Goal: Task Accomplishment & Management: Manage account settings

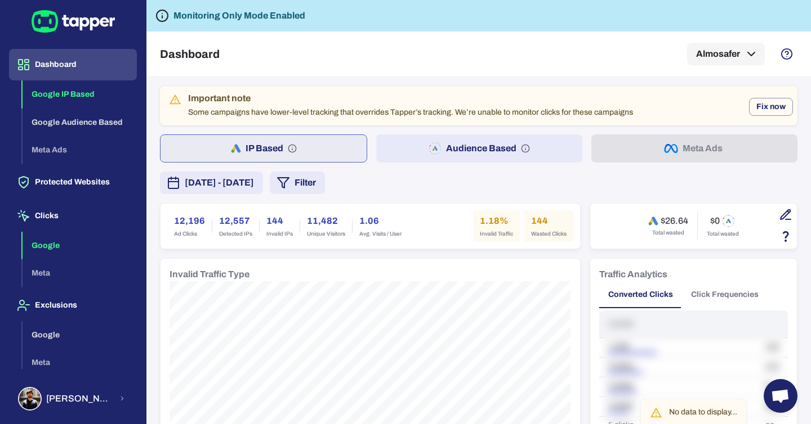
click at [60, 245] on button "Google" at bounding box center [80, 246] width 114 height 28
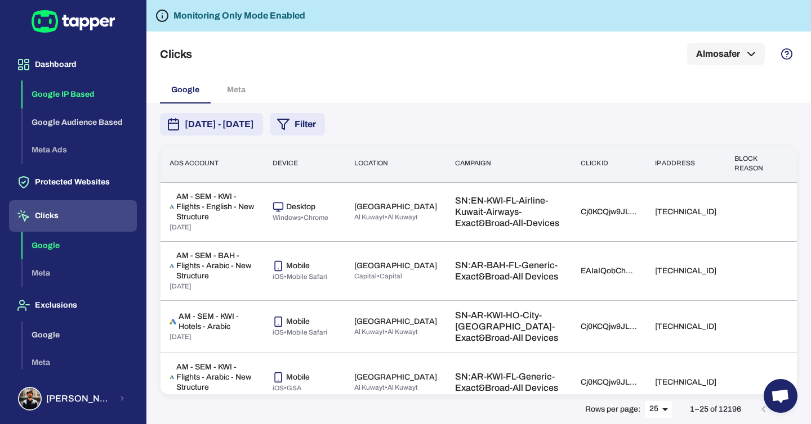
click at [69, 100] on button "Google IP Based" at bounding box center [80, 95] width 114 height 28
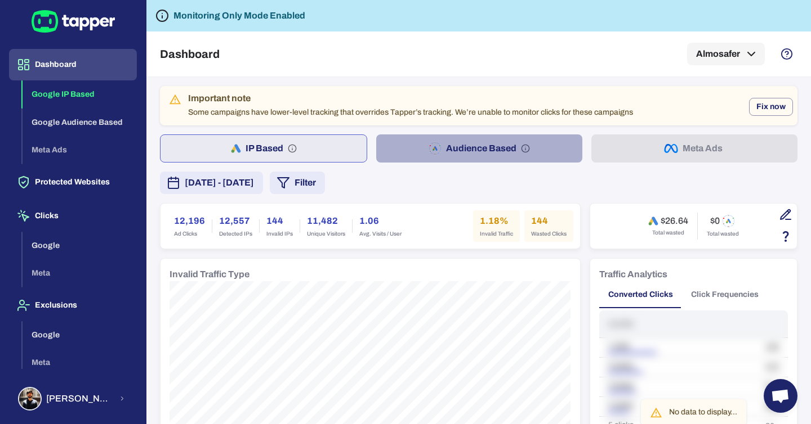
click at [547, 151] on button "Audience Based" at bounding box center [479, 149] width 206 height 28
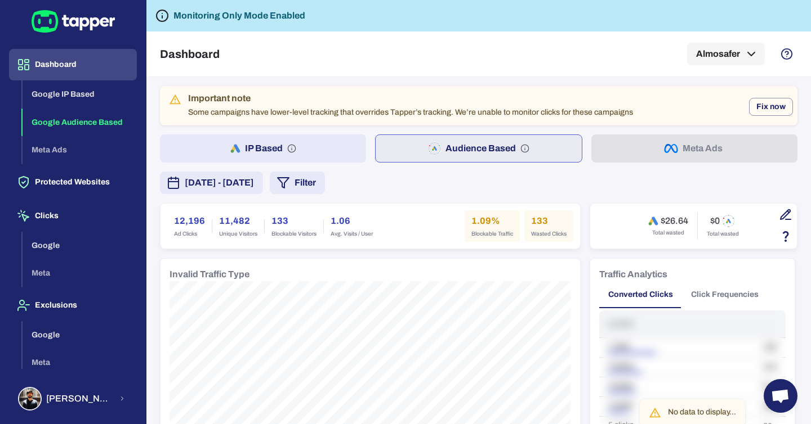
click at [325, 144] on button "IP Based" at bounding box center [263, 149] width 206 height 28
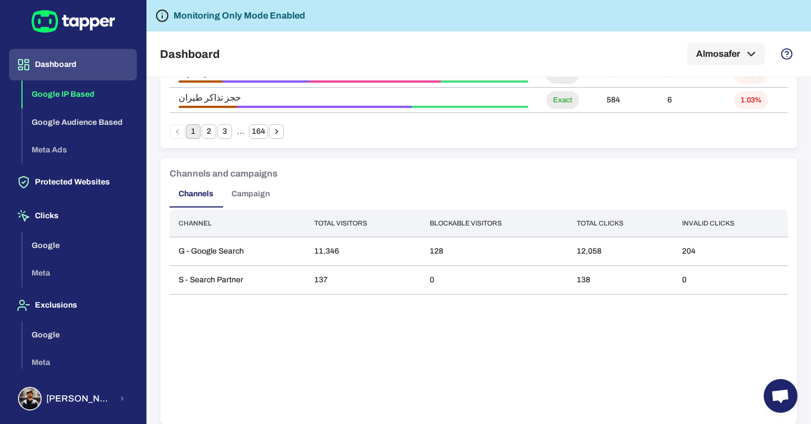
scroll to position [939, 0]
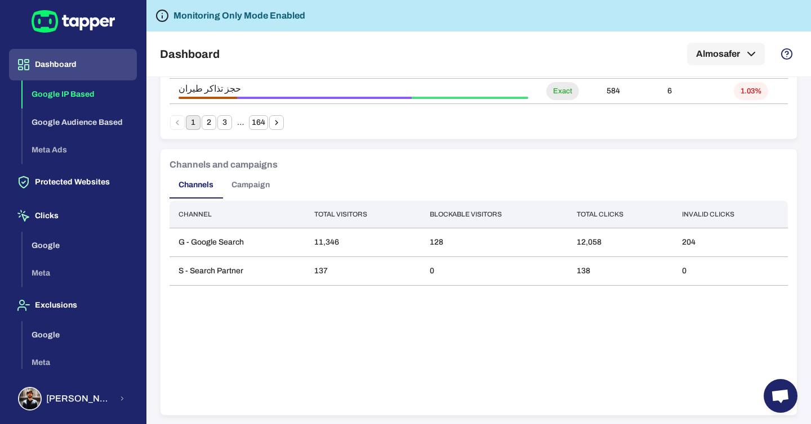
click at [260, 184] on button "Campaign" at bounding box center [250, 185] width 56 height 27
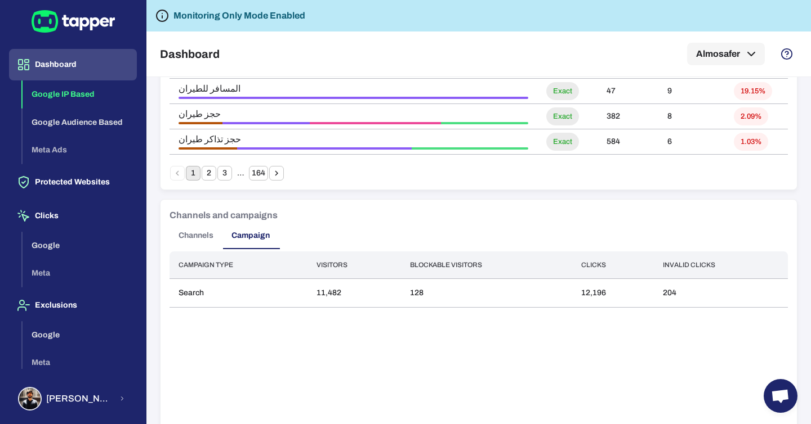
scroll to position [880, 0]
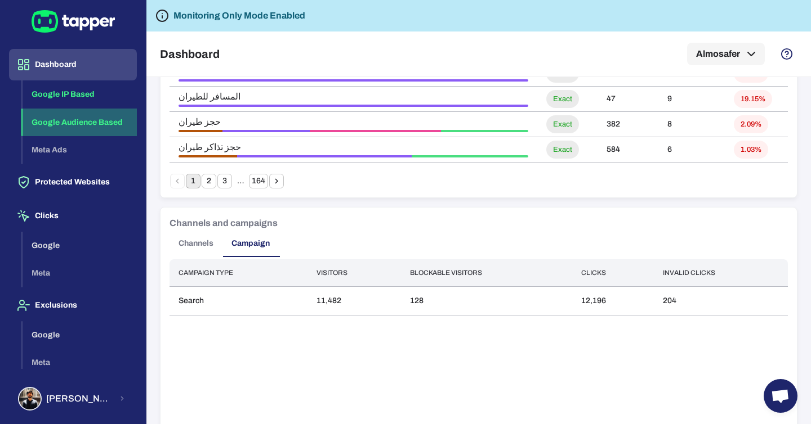
click at [50, 120] on button "Google Audience Based" at bounding box center [80, 123] width 114 height 28
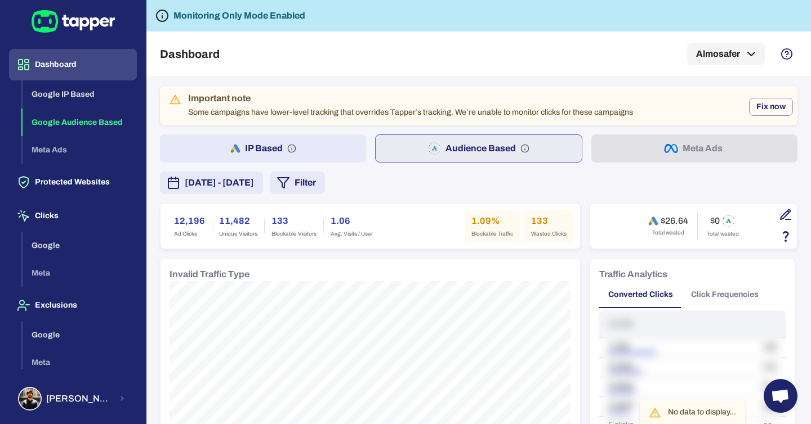
click at [59, 146] on div "Google IP Based Google Audience Based Meta Ads" at bounding box center [80, 123] width 114 height 84
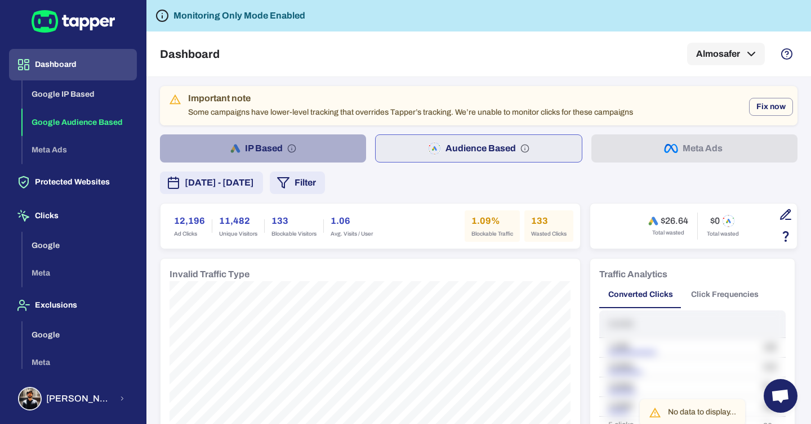
click at [302, 149] on button "IP Based" at bounding box center [263, 149] width 206 height 28
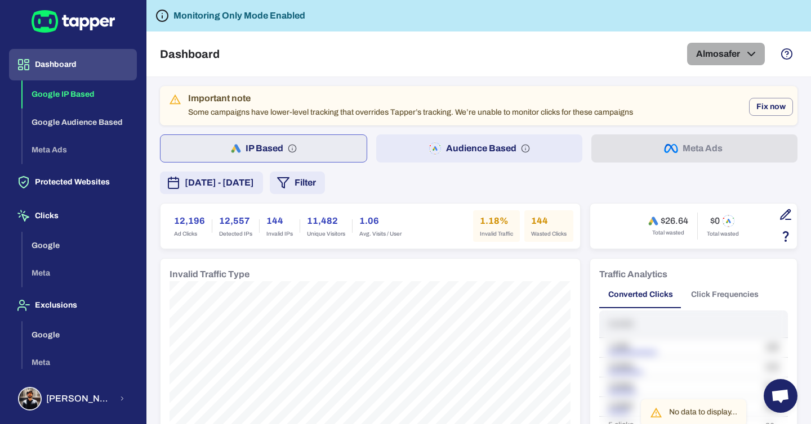
click at [737, 53] on button "Almosafer" at bounding box center [726, 54] width 78 height 23
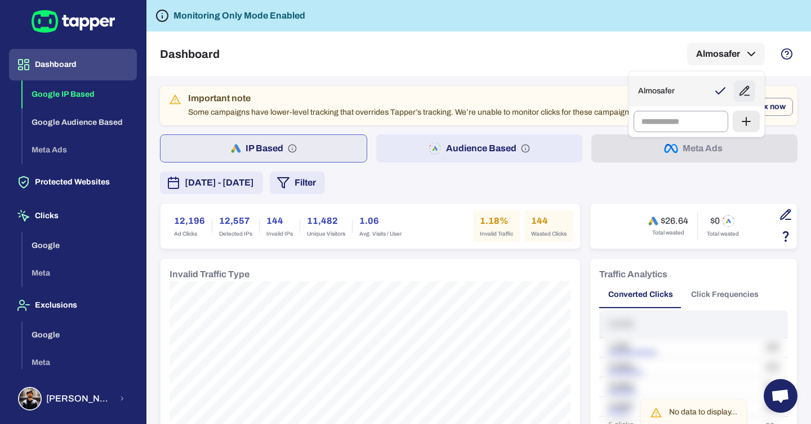
click at [655, 78] on div "Almosafer" at bounding box center [696, 91] width 135 height 30
click at [470, 47] on div at bounding box center [405, 212] width 811 height 424
click at [62, 70] on button "Dashboard" at bounding box center [73, 65] width 128 height 32
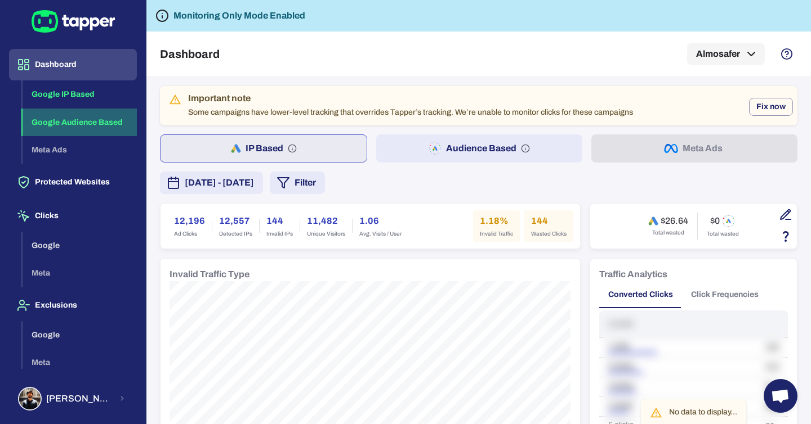
click at [78, 122] on button "Google Audience Based" at bounding box center [80, 123] width 114 height 28
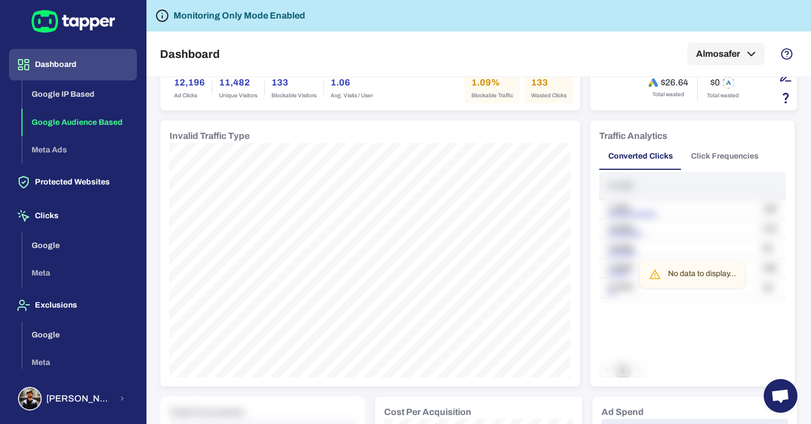
scroll to position [140, 0]
click at [706, 279] on div "No data to display..." at bounding box center [702, 273] width 68 height 20
click at [677, 272] on div "No data to display..." at bounding box center [702, 273] width 68 height 20
click at [712, 158] on button "Click Frequencies" at bounding box center [725, 154] width 86 height 27
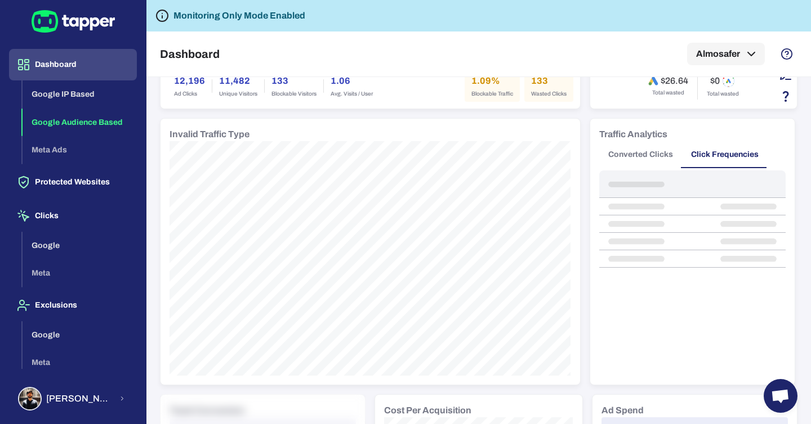
click at [654, 149] on button "Converted Clicks" at bounding box center [640, 154] width 83 height 27
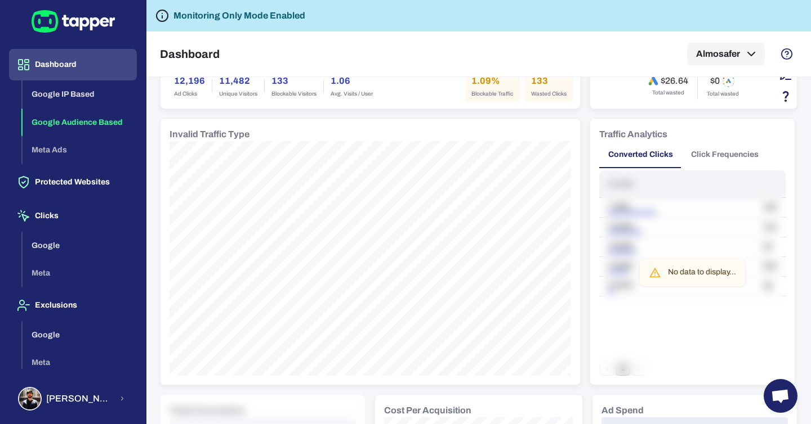
scroll to position [257, 0]
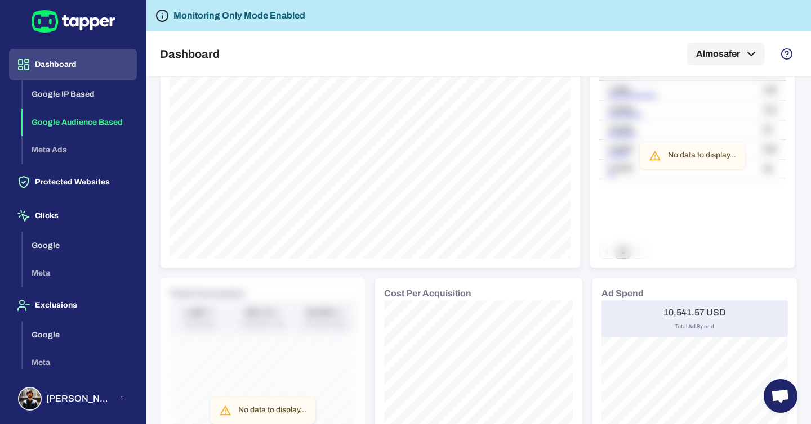
click at [696, 153] on div "No data to display..." at bounding box center [702, 156] width 68 height 20
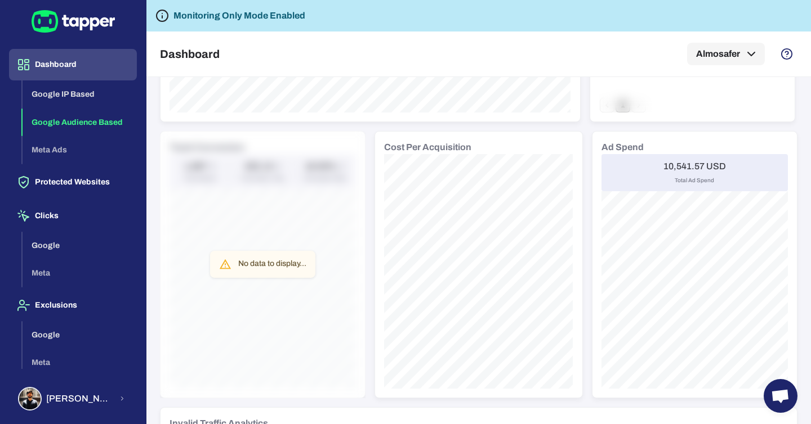
scroll to position [422, 0]
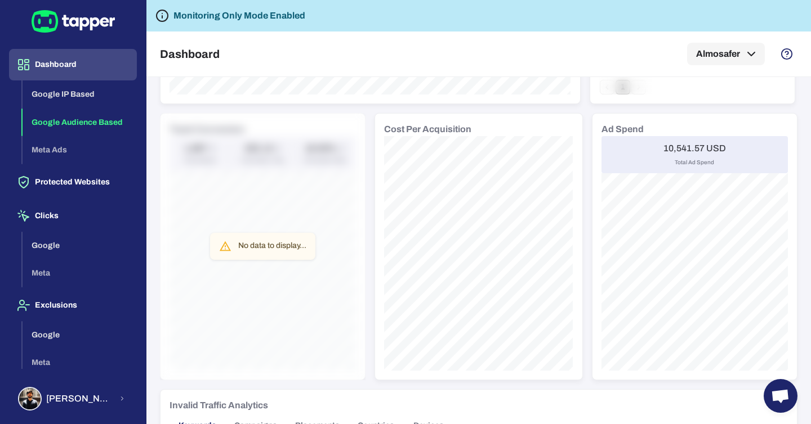
click at [266, 264] on div "No data to display..." at bounding box center [262, 246] width 205 height 267
click at [260, 249] on div "No data to display..." at bounding box center [272, 246] width 68 height 20
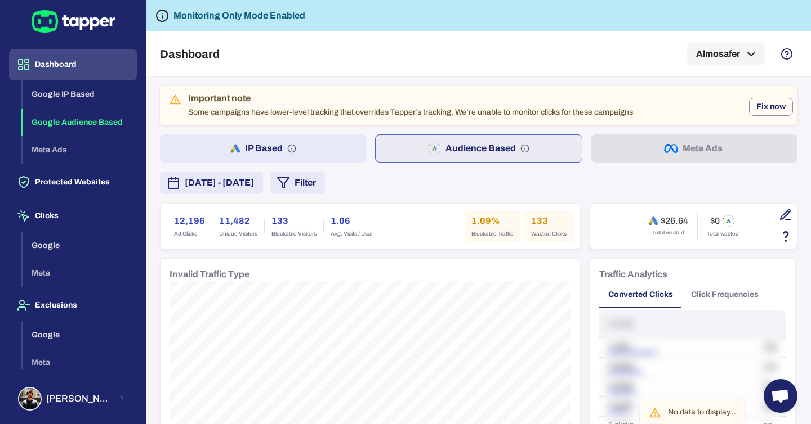
click at [353, 44] on div "Dashboard Almosafer" at bounding box center [478, 54] width 637 height 45
click at [73, 99] on button "Google IP Based" at bounding box center [80, 95] width 114 height 28
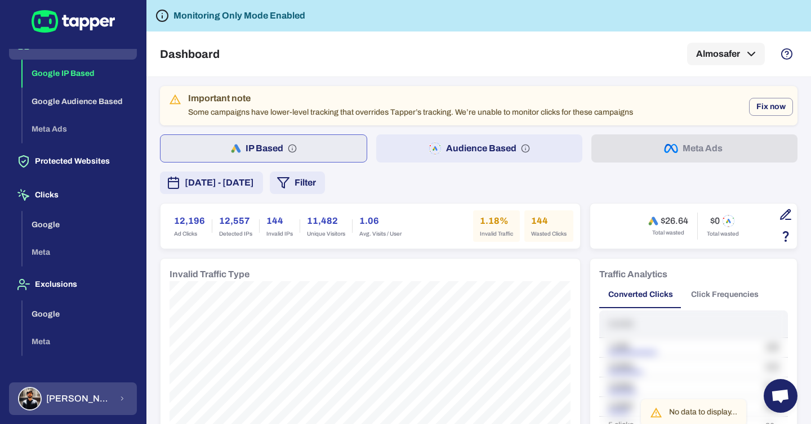
click at [71, 394] on span "Syed Zaidi" at bounding box center [79, 399] width 66 height 11
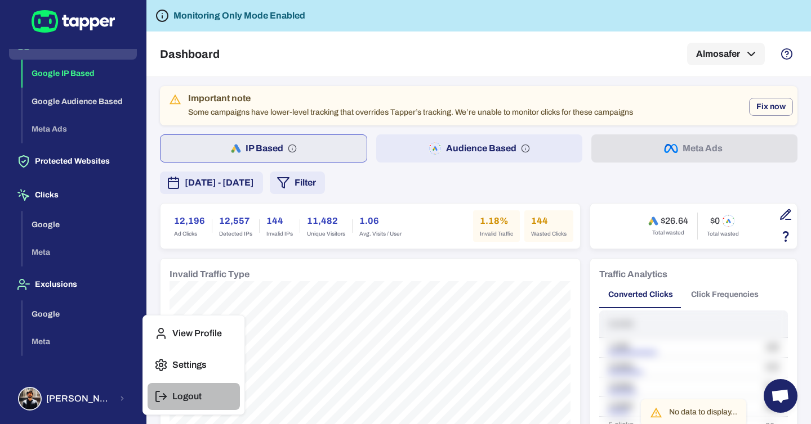
click at [190, 399] on p "Logout" at bounding box center [186, 396] width 29 height 11
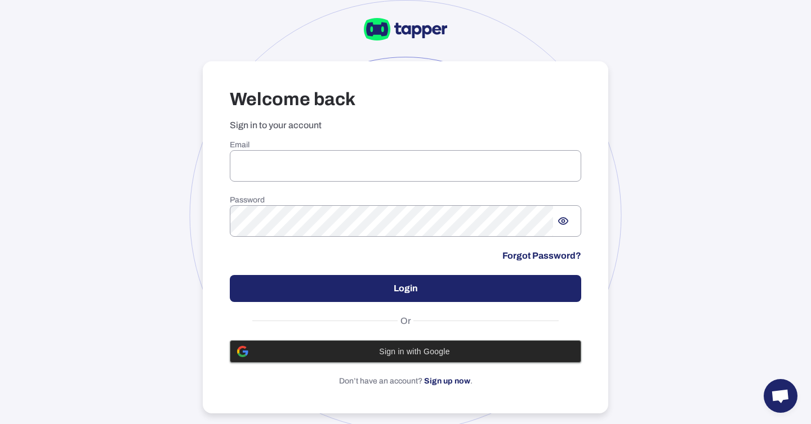
click at [372, 353] on span "Sign in with Google" at bounding box center [414, 351] width 319 height 9
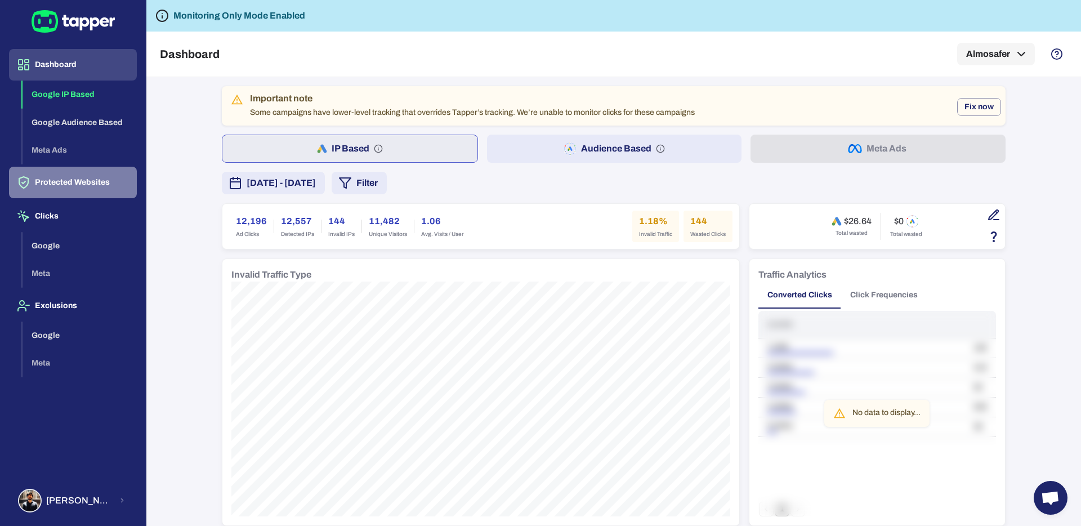
click at [67, 181] on button "Protected Websites" at bounding box center [73, 183] width 128 height 32
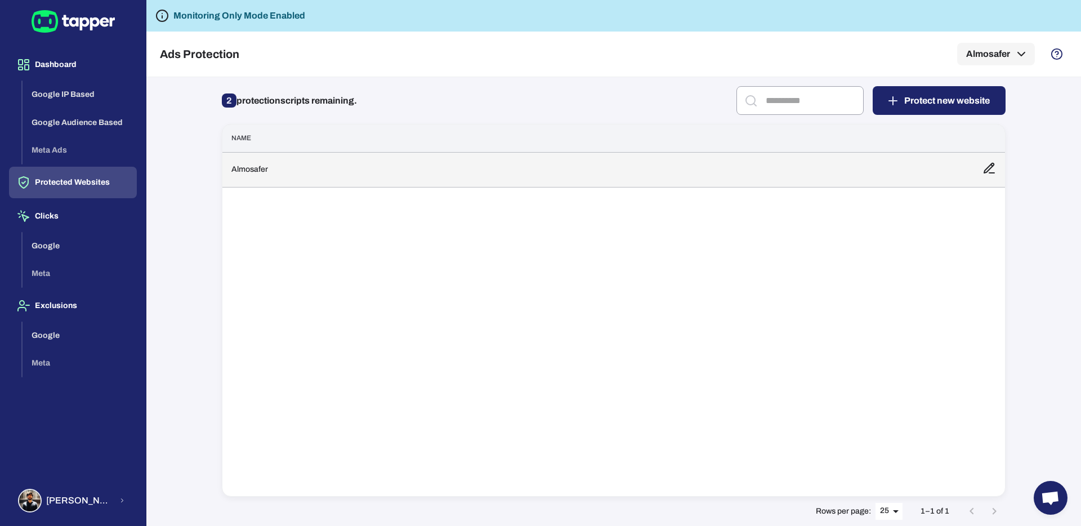
click at [293, 170] on td "Almosafer" at bounding box center [597, 169] width 751 height 35
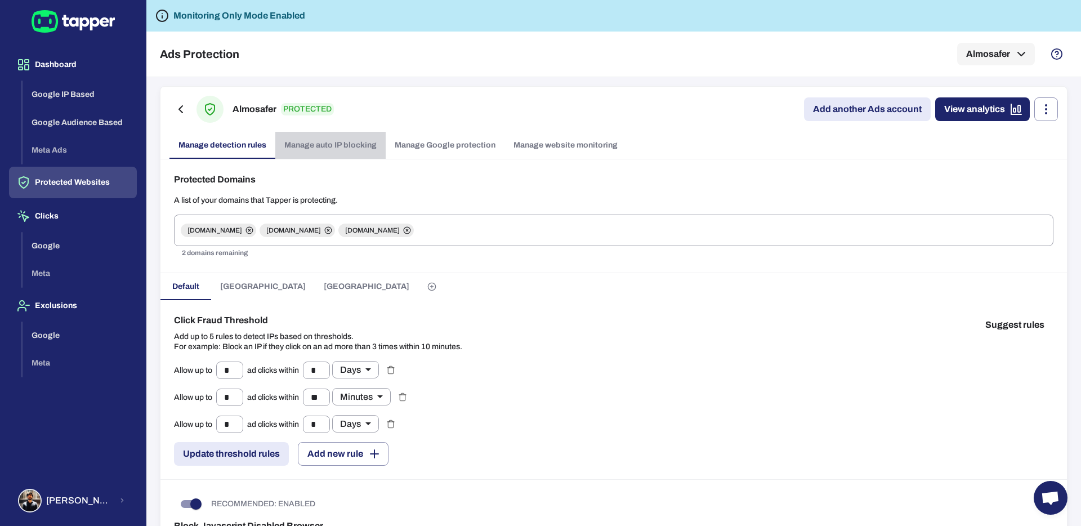
click at [343, 145] on link "Manage auto IP blocking" at bounding box center [330, 145] width 110 height 27
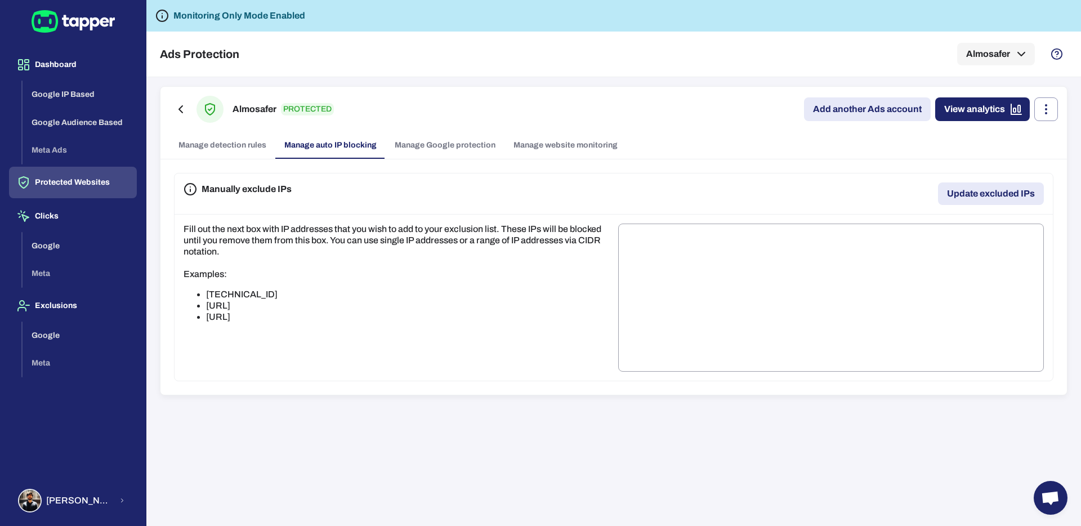
click at [430, 140] on link "Manage Google protection" at bounding box center [445, 145] width 119 height 27
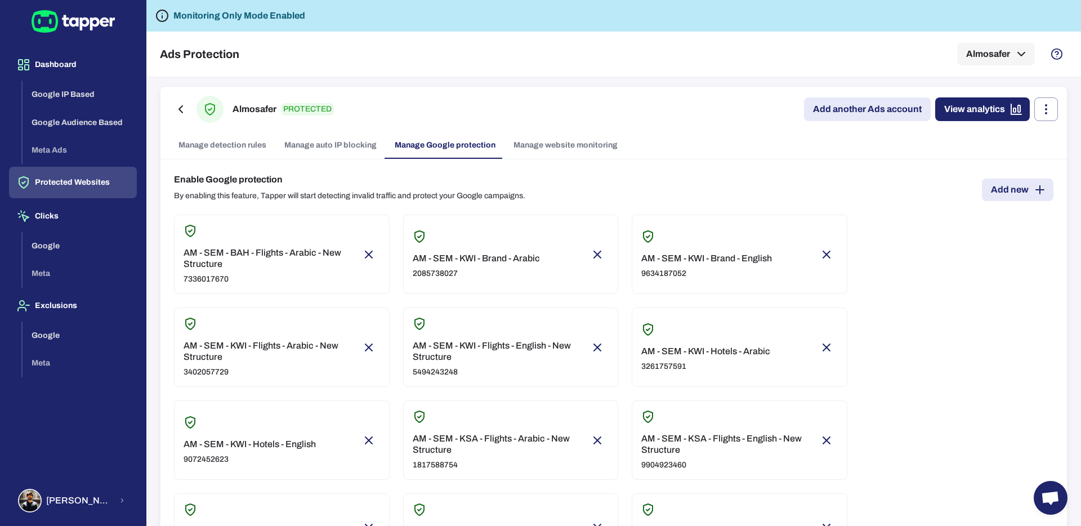
click at [810, 118] on link "View analytics" at bounding box center [982, 109] width 95 height 24
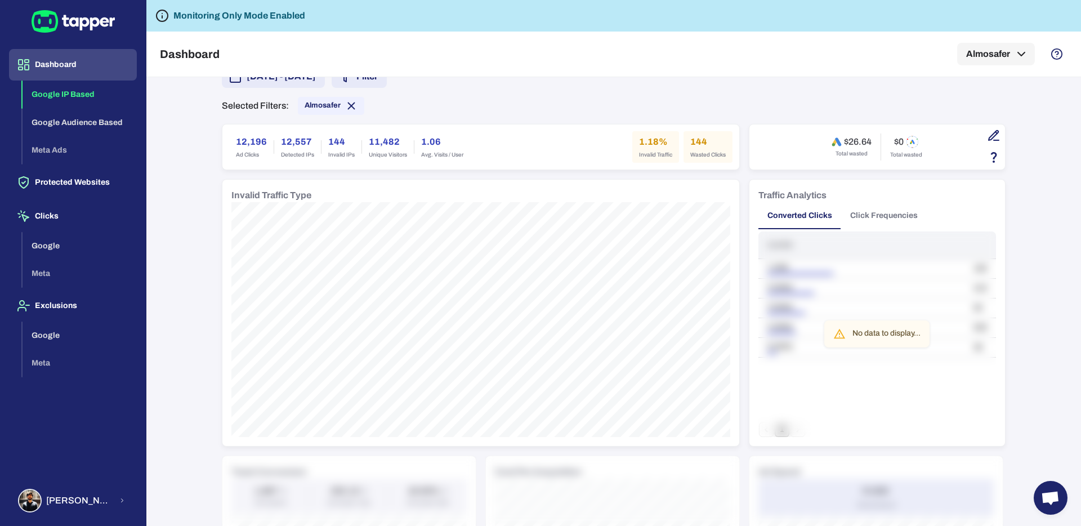
scroll to position [108, 0]
click at [810, 324] on div "No data to display..." at bounding box center [886, 333] width 68 height 20
click at [810, 215] on button "Click Frequencies" at bounding box center [884, 214] width 86 height 27
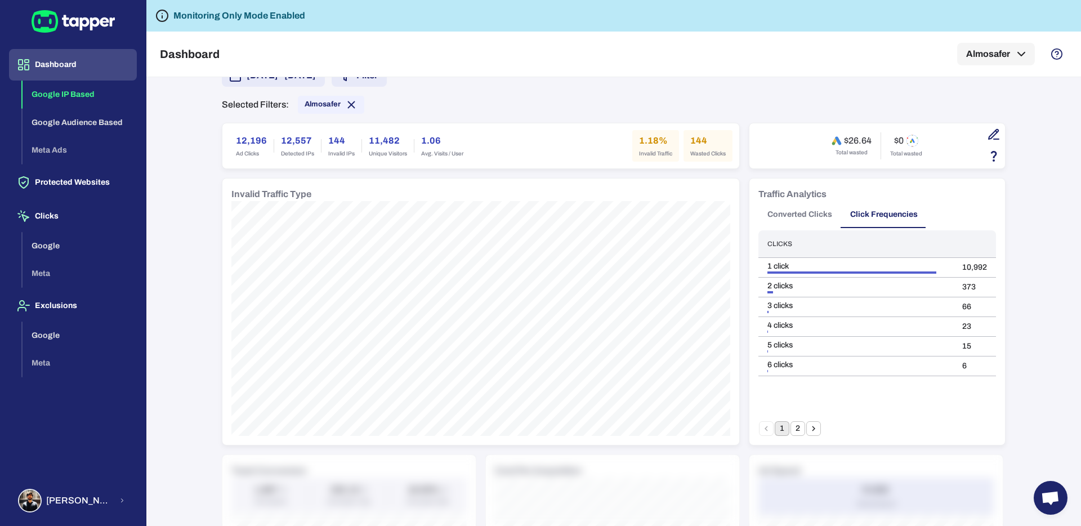
click at [789, 212] on button "Converted Clicks" at bounding box center [799, 214] width 83 height 27
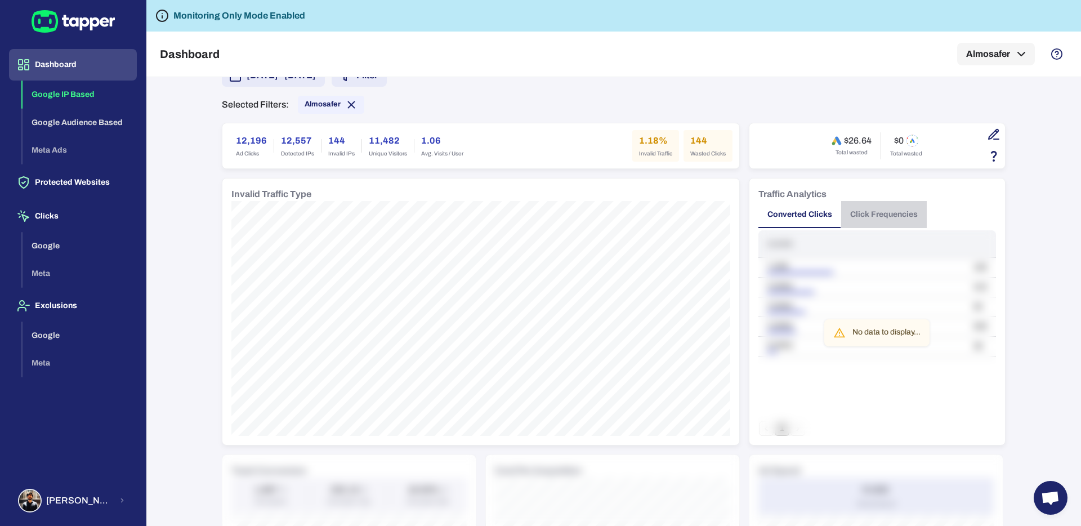
click at [810, 212] on button "Click Frequencies" at bounding box center [884, 214] width 86 height 27
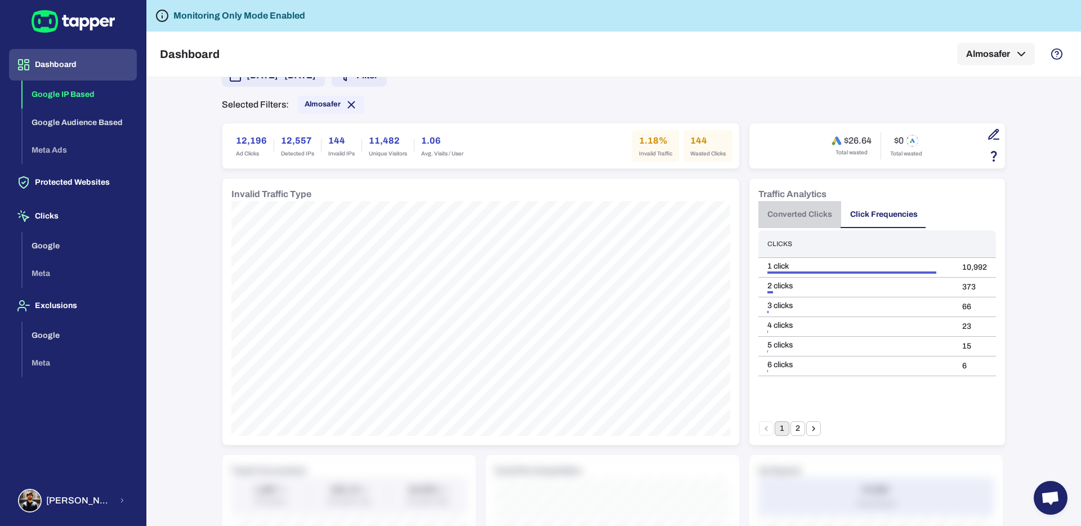
click at [796, 204] on button "Converted Clicks" at bounding box center [799, 214] width 83 height 27
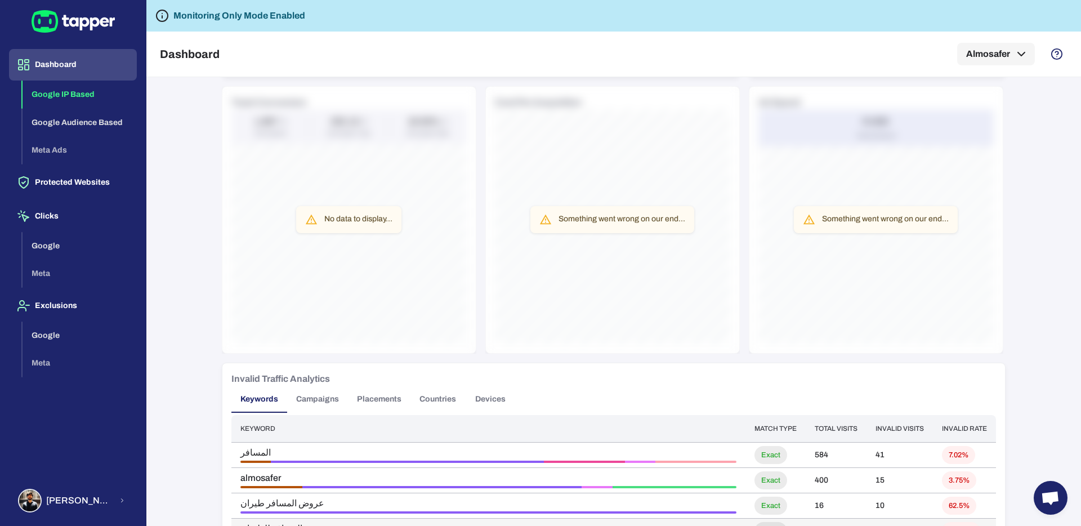
scroll to position [0, 0]
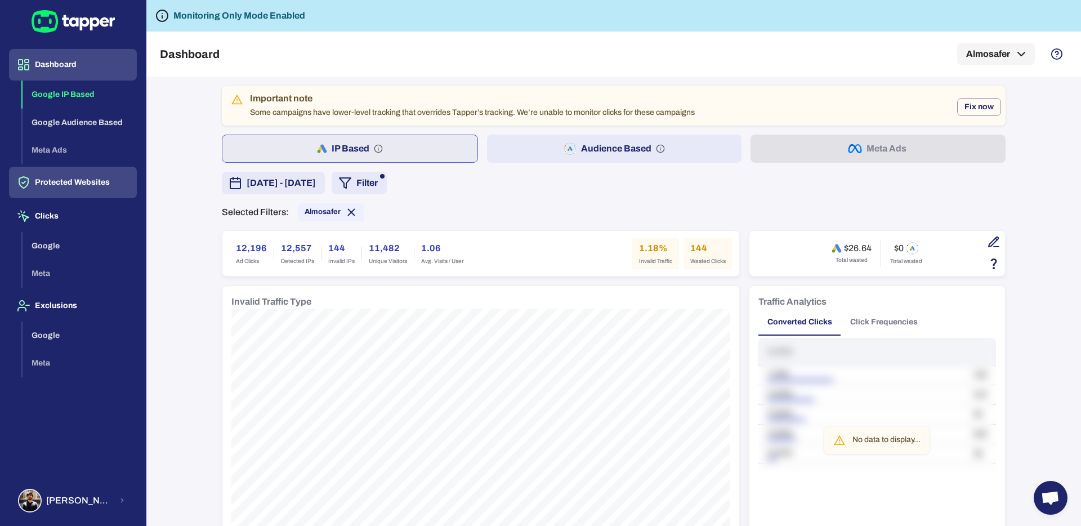
click at [67, 191] on button "Protected Websites" at bounding box center [73, 183] width 128 height 32
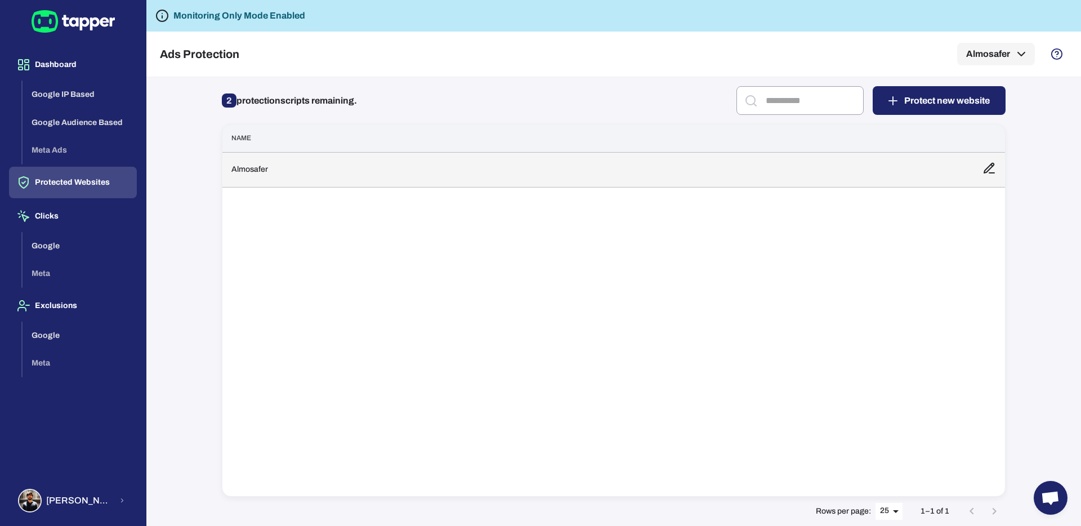
click at [284, 155] on td "Almosafer" at bounding box center [597, 169] width 751 height 35
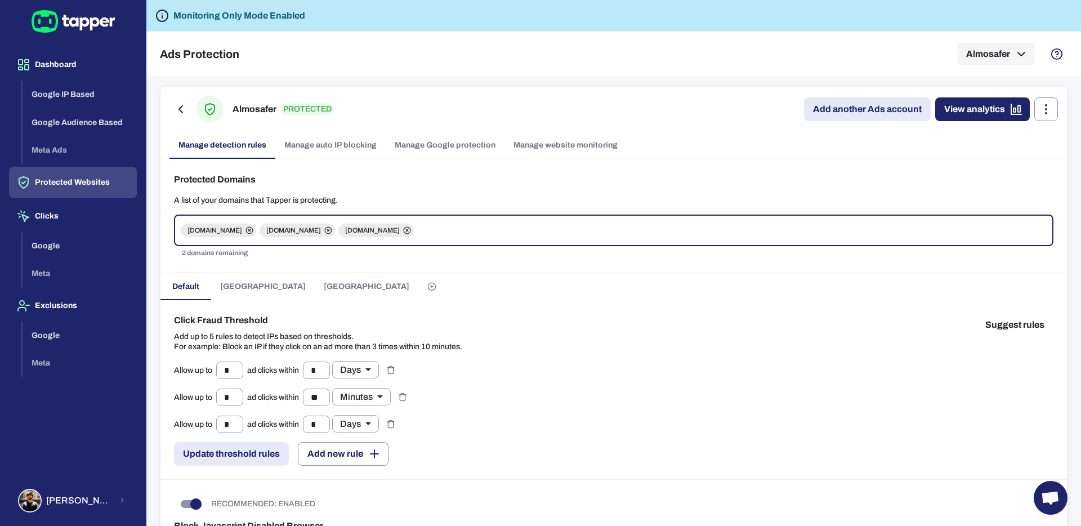
click at [566, 151] on link "Manage website monitoring" at bounding box center [565, 145] width 122 height 27
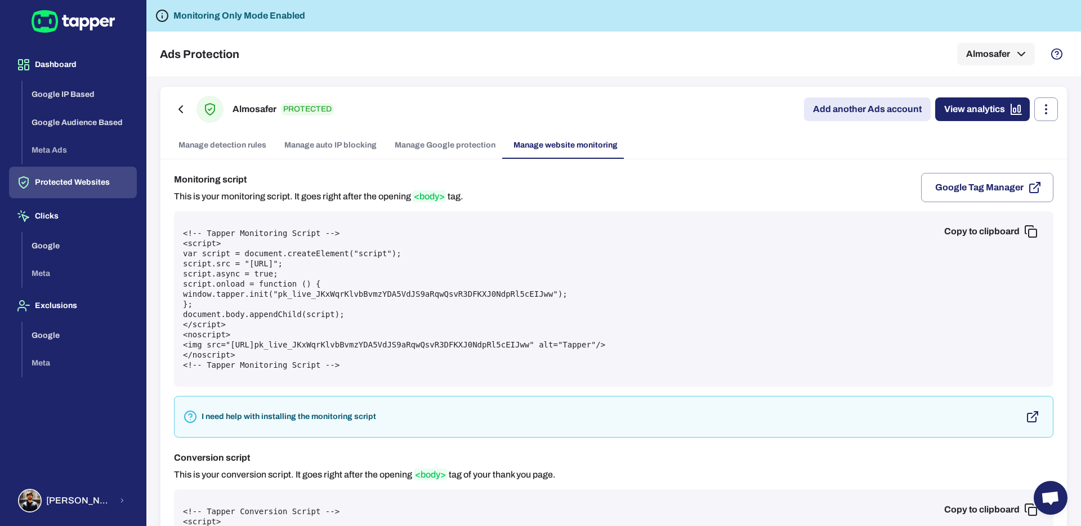
click at [445, 144] on link "Manage Google protection" at bounding box center [445, 145] width 119 height 27
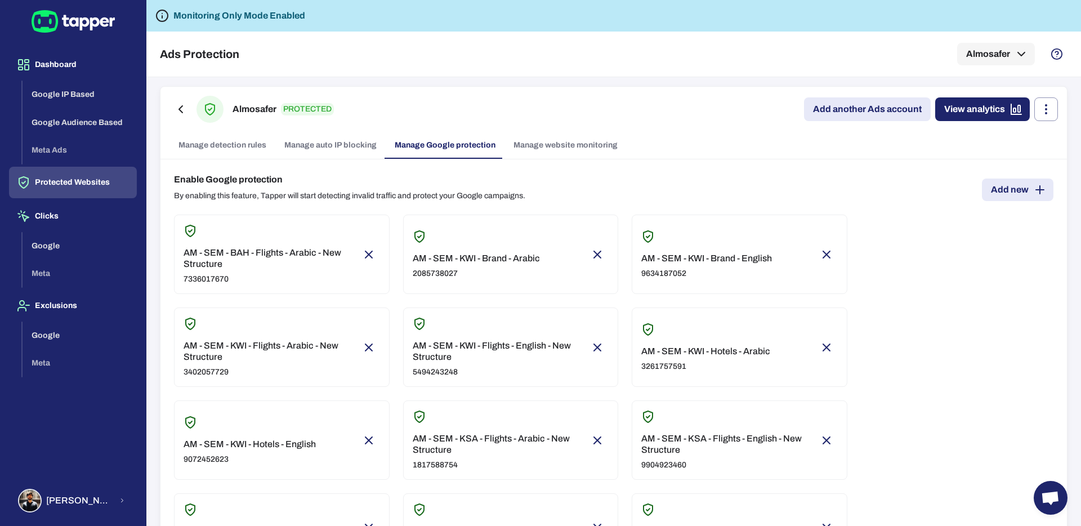
click at [336, 145] on link "Manage auto IP blocking" at bounding box center [330, 145] width 110 height 27
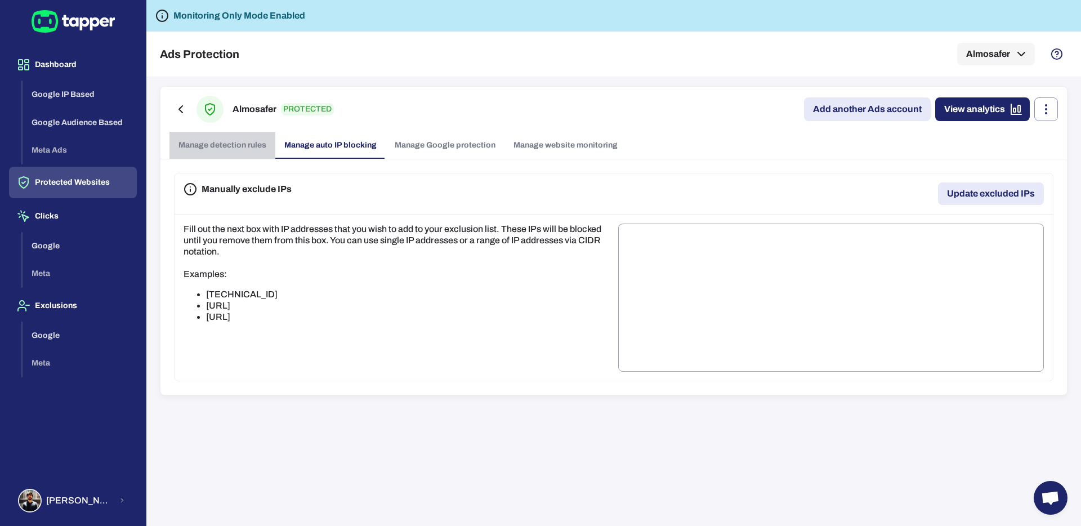
click at [240, 145] on link "Manage detection rules" at bounding box center [222, 145] width 106 height 27
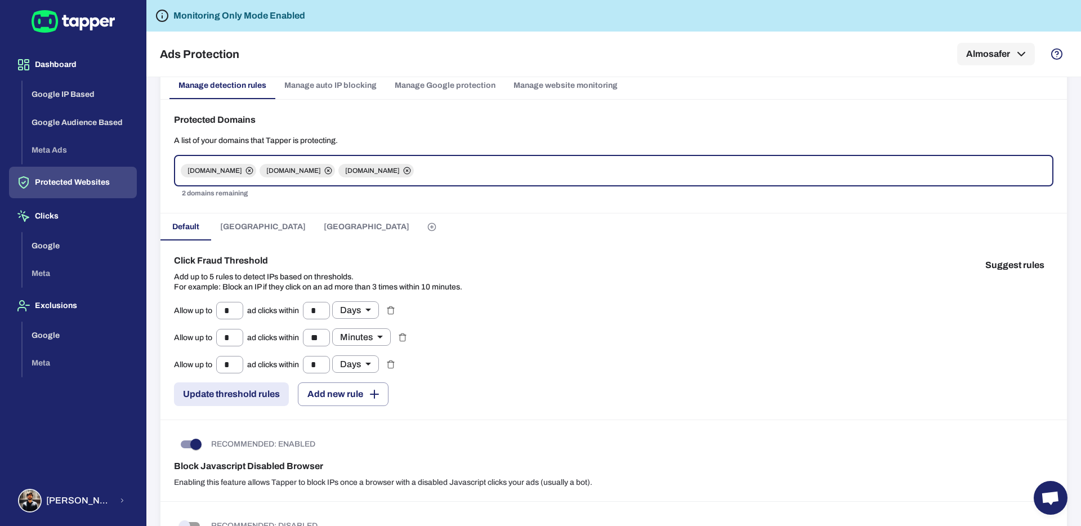
scroll to position [61, 0]
click at [256, 228] on button "[GEOGRAPHIC_DATA]" at bounding box center [263, 225] width 104 height 27
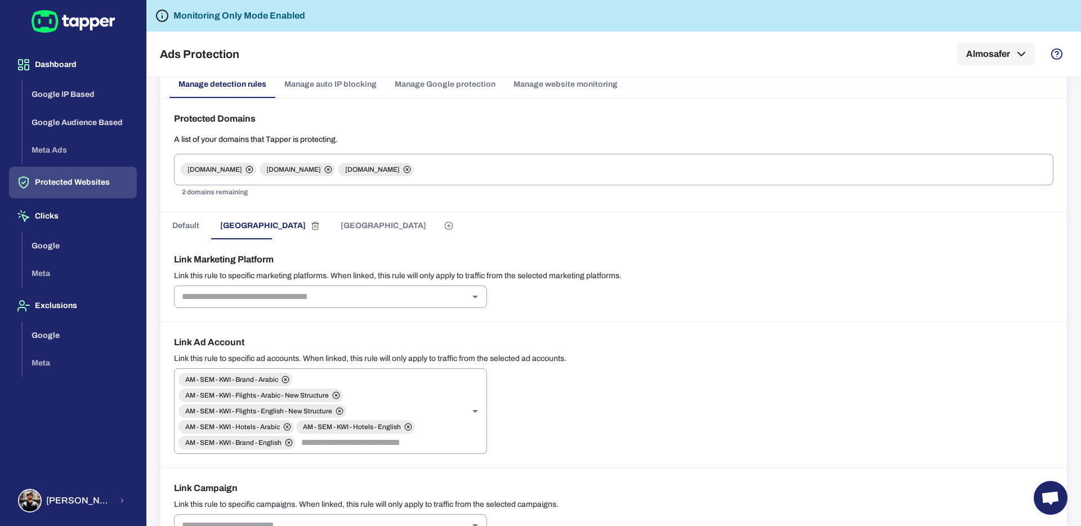
click at [341, 227] on span "[GEOGRAPHIC_DATA]" at bounding box center [384, 226] width 86 height 10
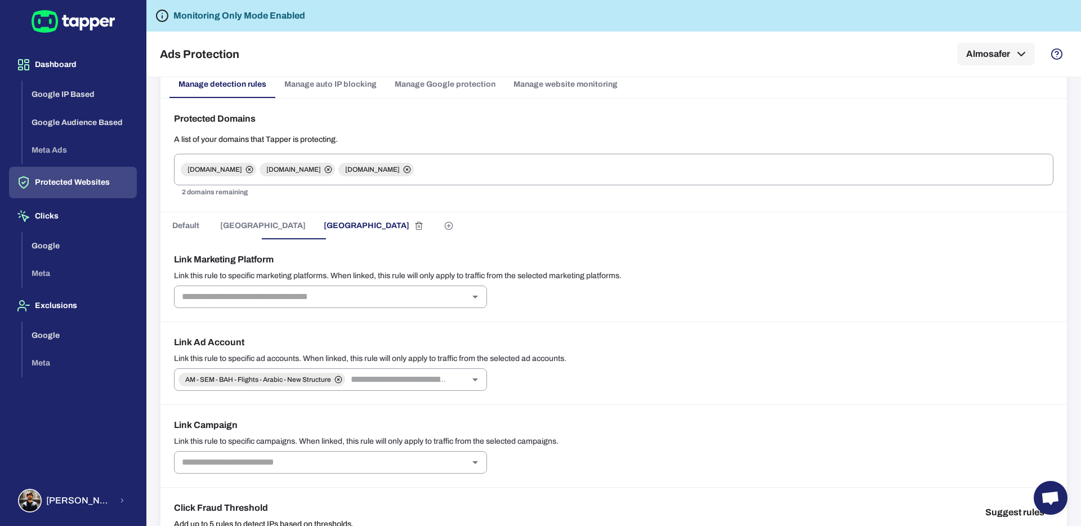
click at [172, 226] on span "Default" at bounding box center [185, 226] width 27 height 10
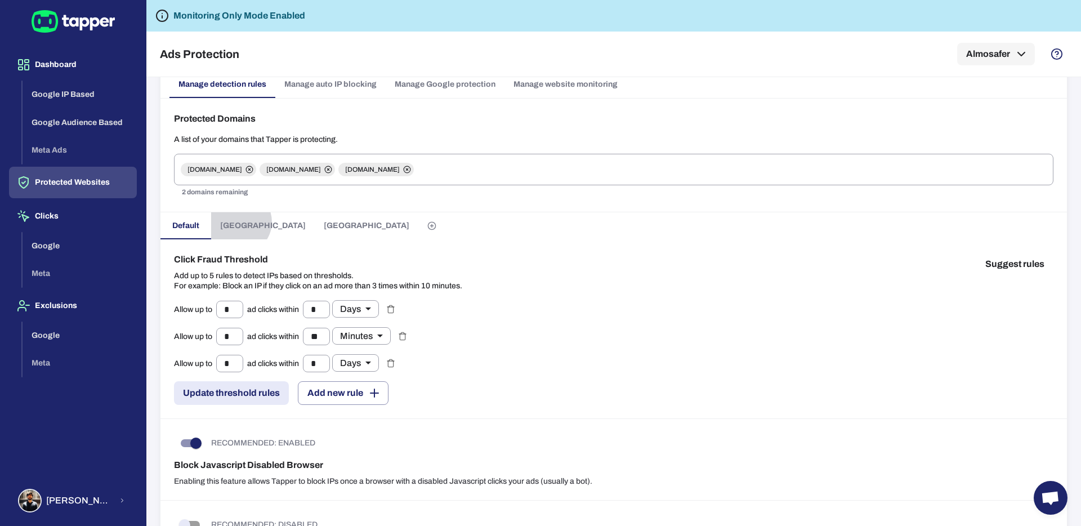
click at [239, 222] on span "[GEOGRAPHIC_DATA]" at bounding box center [263, 226] width 86 height 10
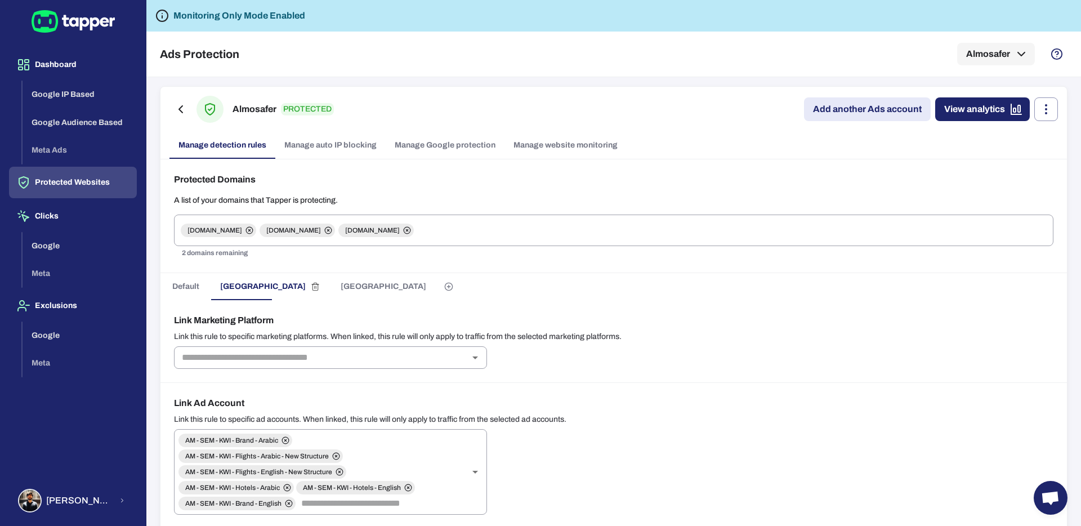
click at [341, 289] on span "[GEOGRAPHIC_DATA]" at bounding box center [384, 286] width 86 height 10
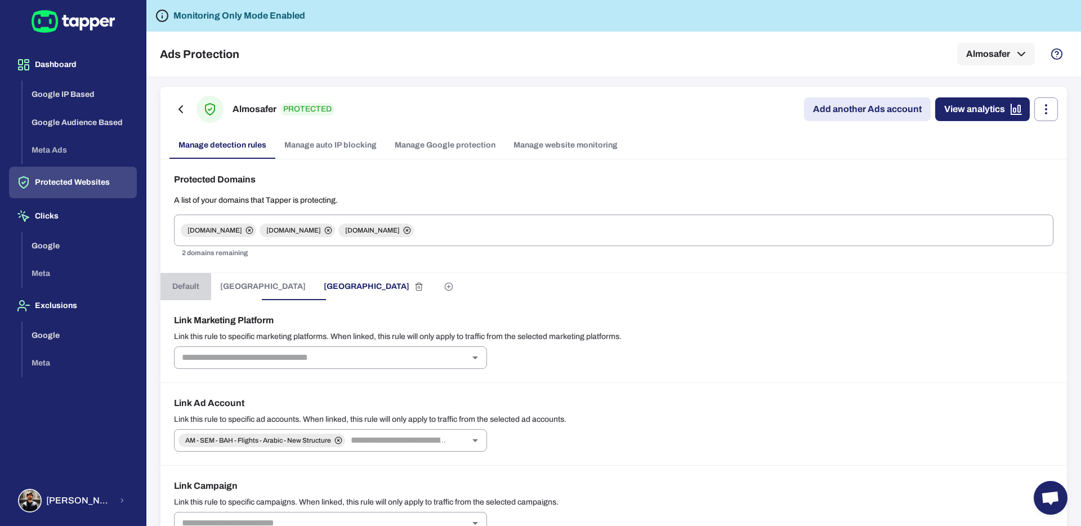
click at [180, 289] on span "Default" at bounding box center [185, 286] width 27 height 10
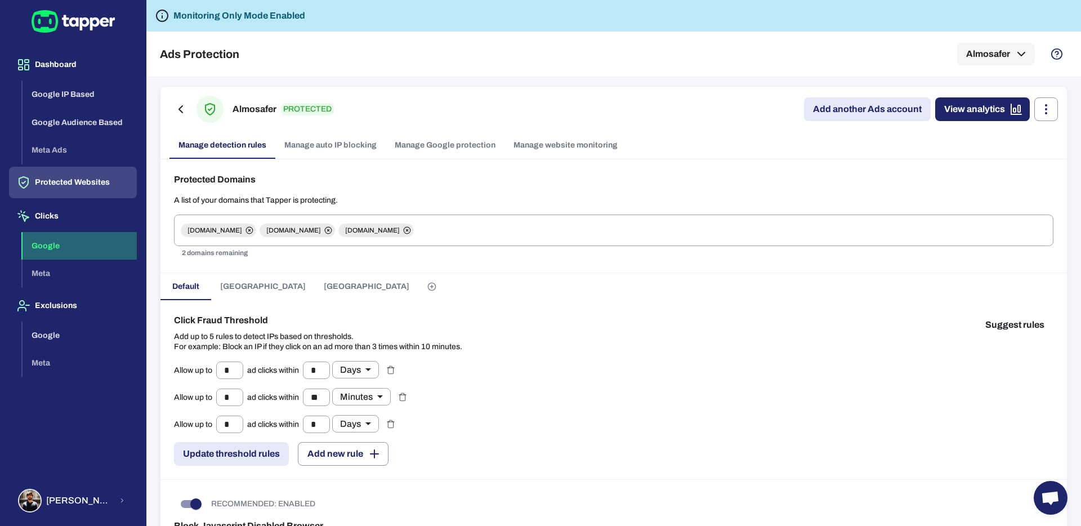
click at [52, 242] on button "Google" at bounding box center [80, 246] width 114 height 28
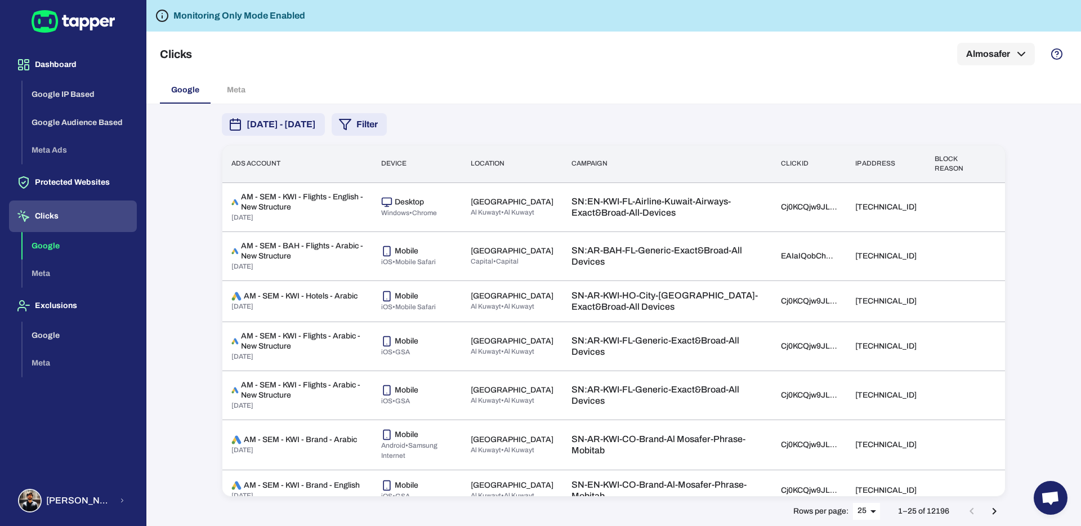
click at [283, 60] on div "Clicks Almosafer" at bounding box center [614, 54] width 908 height 45
click at [490, 59] on div "Clicks Almosafer" at bounding box center [614, 54] width 908 height 45
click at [533, 61] on div "Clicks Almosafer" at bounding box center [614, 54] width 908 height 45
click at [588, 61] on div "Clicks Almosafer" at bounding box center [614, 54] width 908 height 45
click at [674, 69] on div "Clicks Almosafer" at bounding box center [614, 54] width 908 height 45
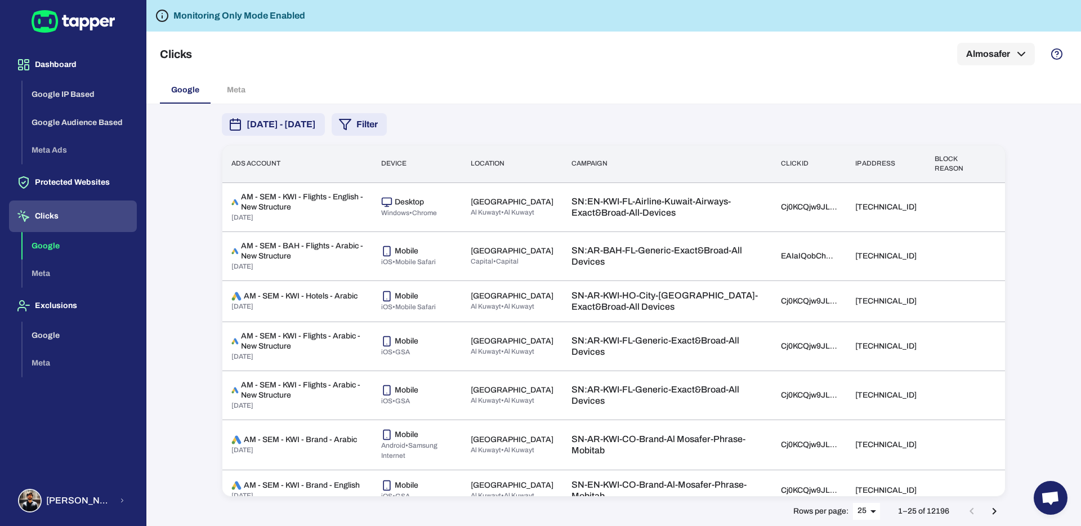
click at [728, 71] on div "Clicks Almosafer" at bounding box center [614, 54] width 908 height 45
click at [171, 236] on div "[DATE] - [DATE] Filter Ads account Device Location Campaign Click id IP address…" at bounding box center [613, 315] width 935 height 422
click at [66, 247] on button "Google" at bounding box center [80, 246] width 114 height 28
click at [810, 59] on button "Almosafer" at bounding box center [996, 54] width 78 height 23
click at [800, 80] on div at bounding box center [540, 263] width 1081 height 526
